Goal: Download file/media

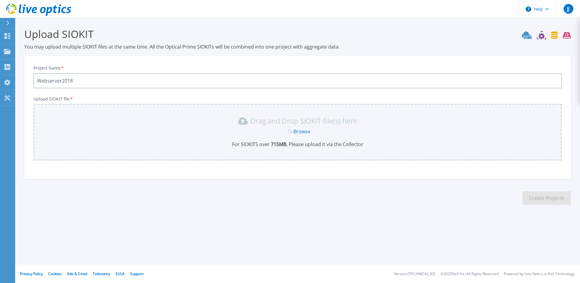
click at [83, 82] on input "Webserver2018" at bounding box center [297, 80] width 528 height 15
click at [307, 133] on link "Browse" at bounding box center [301, 131] width 17 height 7
click at [6, 22] on div at bounding box center [10, 23] width 10 height 10
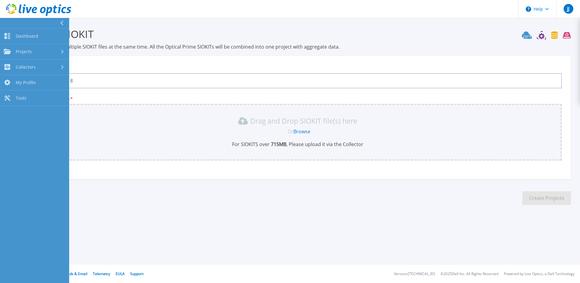
click at [302, 133] on link "Browse" at bounding box center [301, 131] width 17 height 7
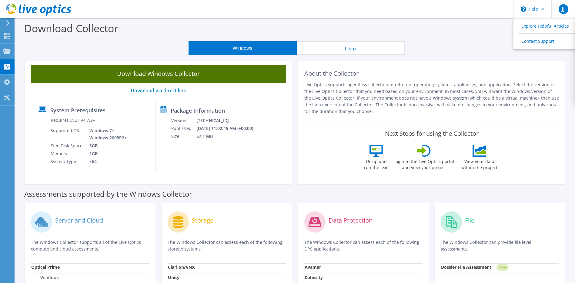
click at [163, 76] on link "Download Windows Collector" at bounding box center [158, 74] width 255 height 18
